Goal: Task Accomplishment & Management: Complete application form

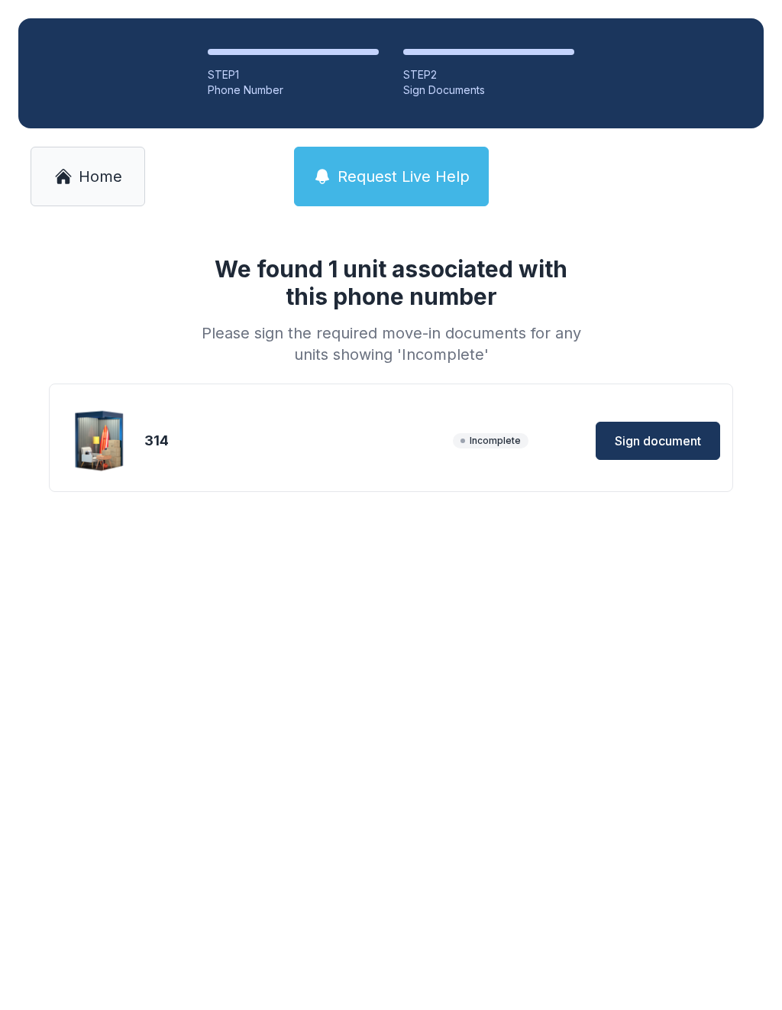
click at [87, 162] on link "Home" at bounding box center [88, 177] width 115 height 60
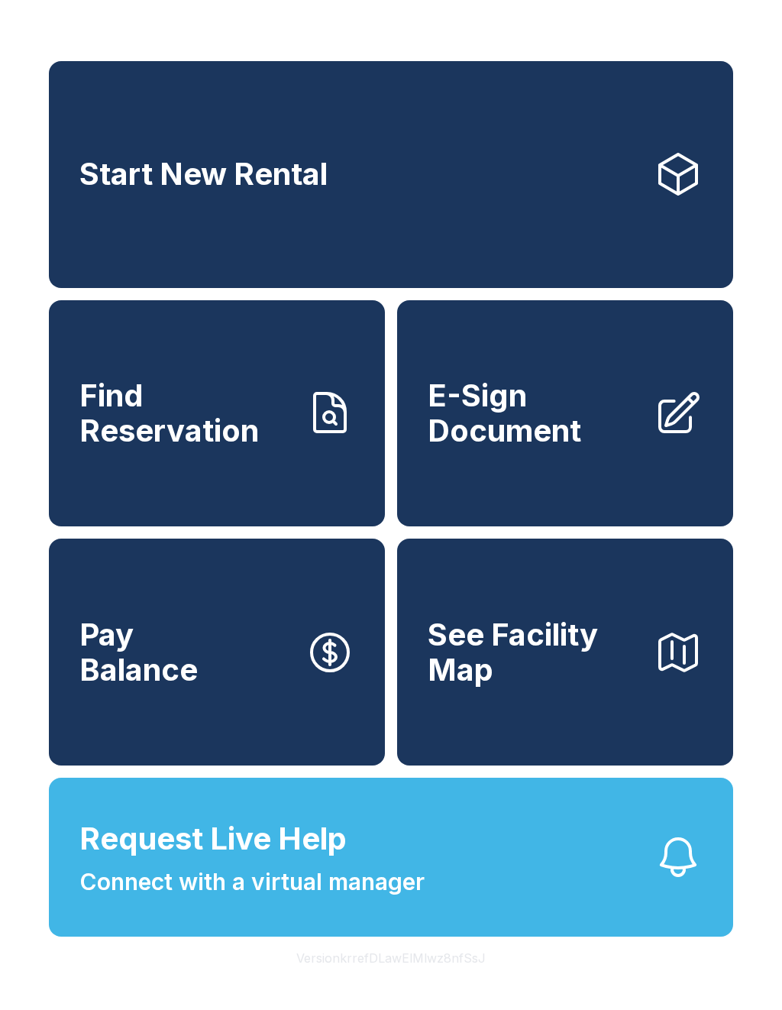
click at [589, 397] on span "E-Sign Document" at bounding box center [535, 413] width 214 height 70
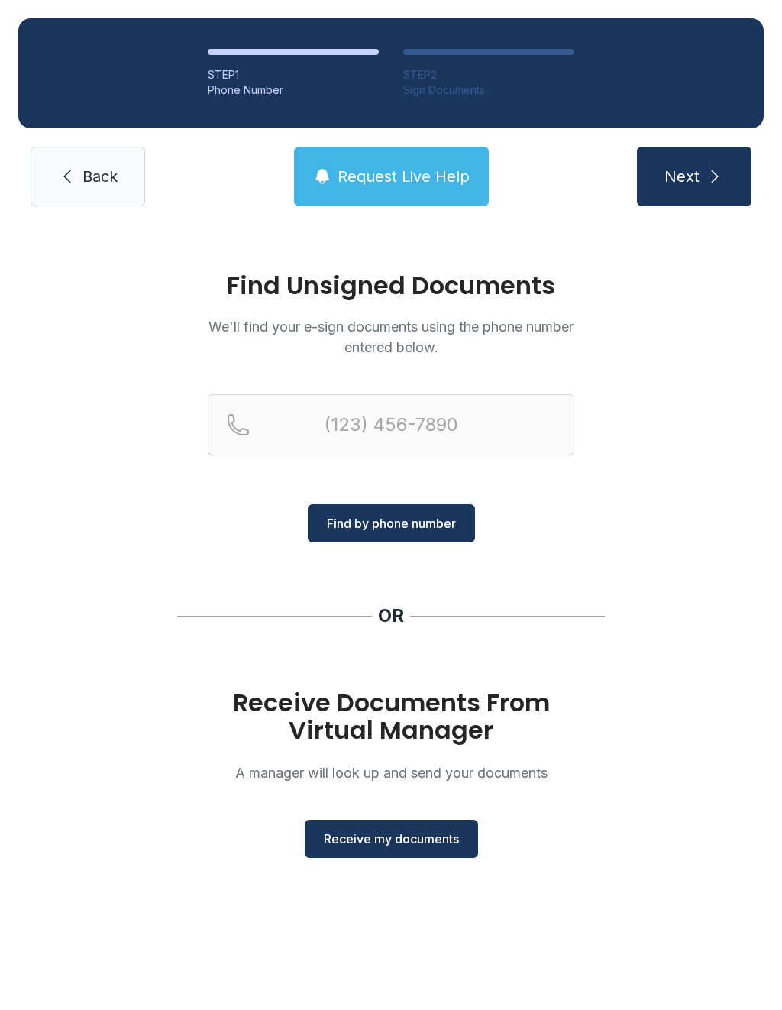
click at [397, 855] on button "Receive my documents" at bounding box center [391, 839] width 173 height 38
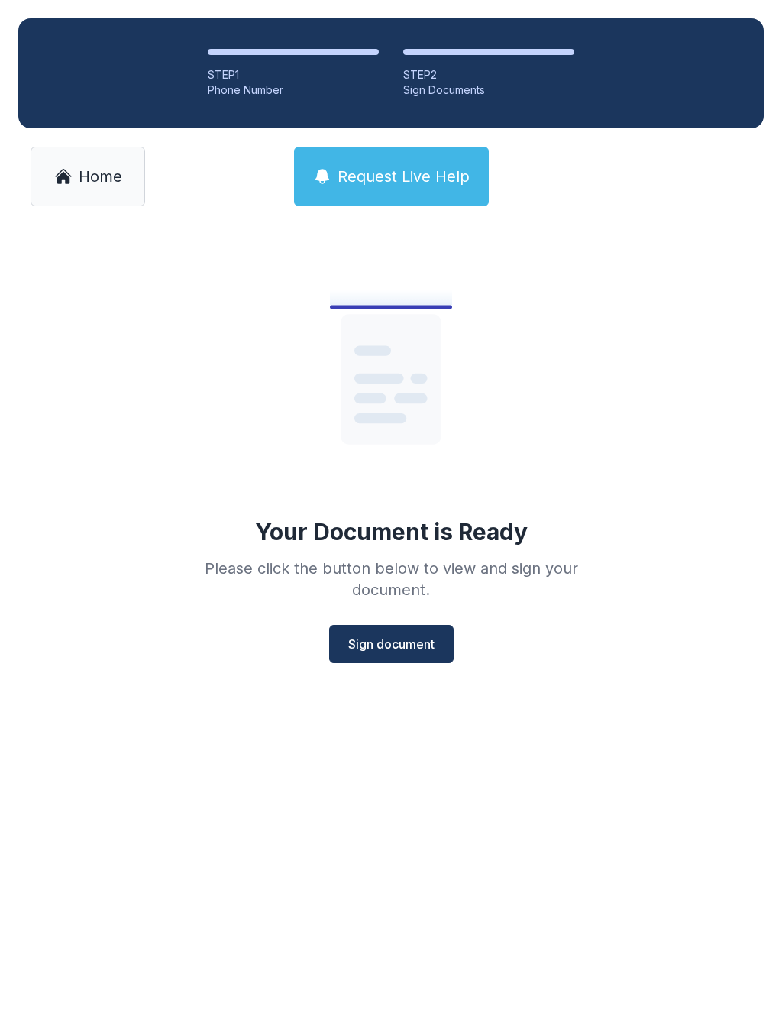
click at [410, 648] on span "Sign document" at bounding box center [391, 644] width 86 height 18
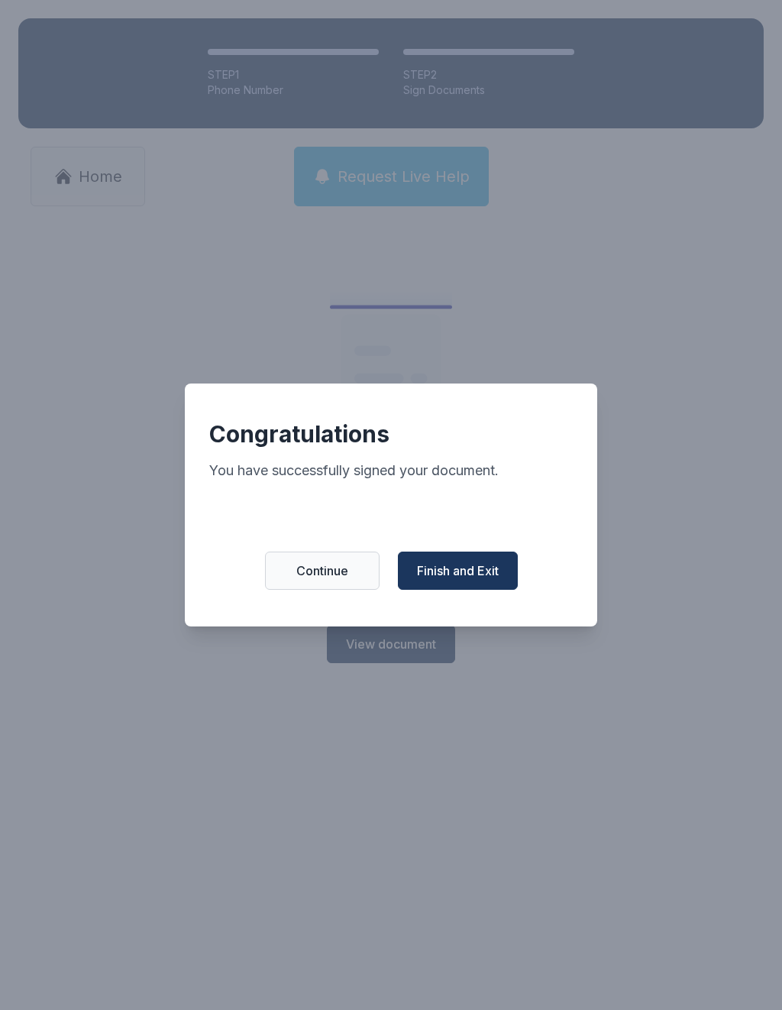
click at [471, 580] on span "Finish and Exit" at bounding box center [458, 571] width 82 height 18
